Goal: Find contact information: Find contact information

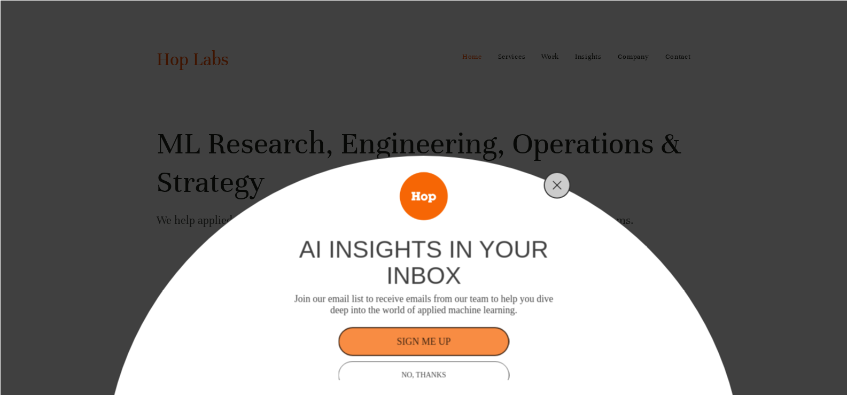
click at [665, 55] on div "ai insights in your inbox Join our email list to receive emails from our team t…" at bounding box center [423, 197] width 847 height 395
click at [559, 172] on div at bounding box center [557, 185] width 27 height 27
click at [557, 180] on button "Close" at bounding box center [557, 184] width 15 height 15
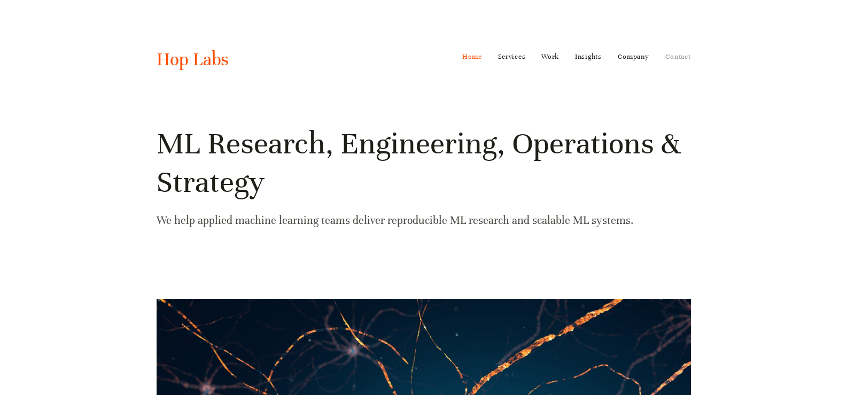
click at [681, 49] on link "Contact" at bounding box center [678, 56] width 26 height 17
